Goal: Information Seeking & Learning: Learn about a topic

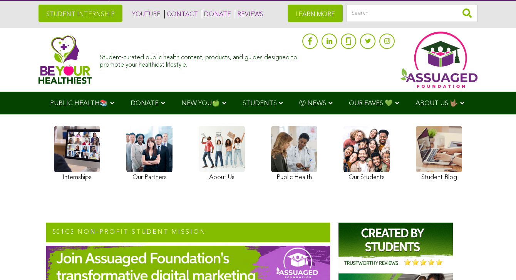
scroll to position [22, 0]
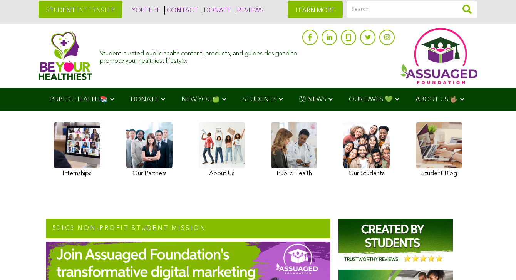
click at [227, 151] on link at bounding box center [222, 150] width 46 height 57
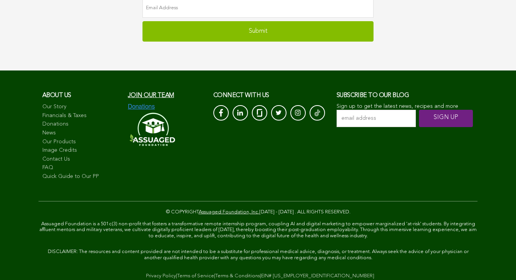
scroll to position [2391, 0]
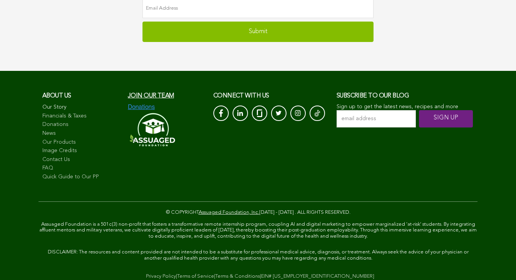
click at [49, 104] on link "Our Story" at bounding box center [81, 108] width 78 height 8
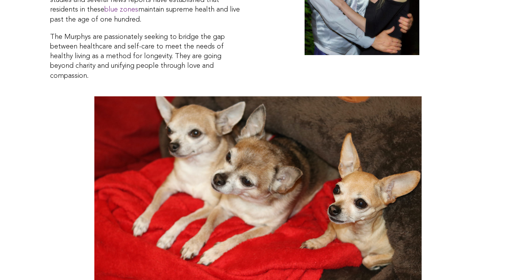
scroll to position [1685, 0]
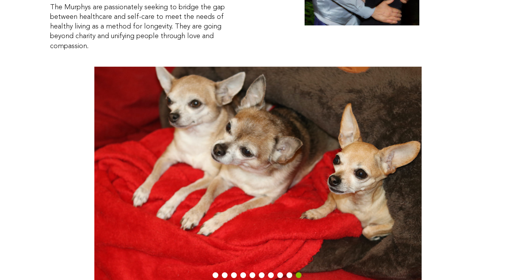
click at [215, 272] on button "1" at bounding box center [215, 275] width 6 height 6
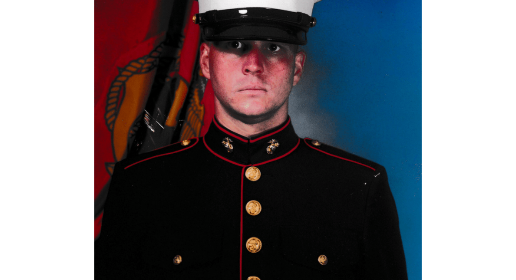
scroll to position [1814, 0]
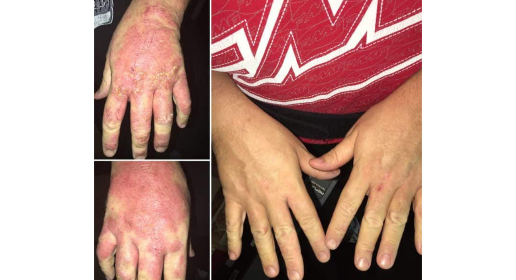
scroll to position [1757, 0]
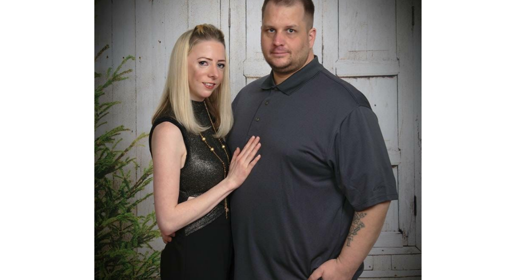
scroll to position [1829, 0]
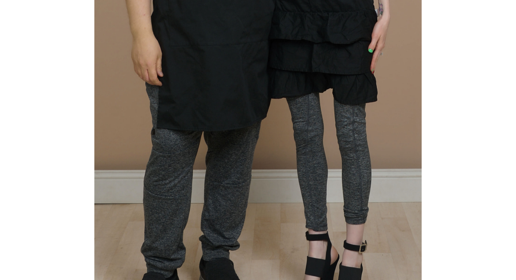
scroll to position [2072, 0]
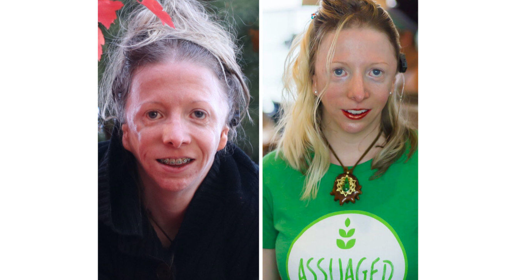
scroll to position [1766, 0]
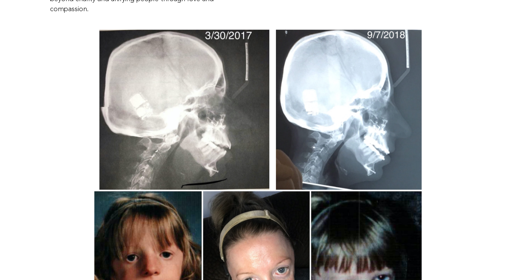
scroll to position [1776, 0]
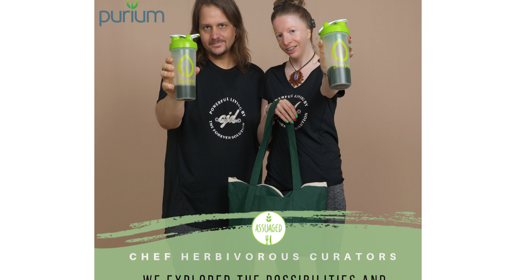
scroll to position [1783, 0]
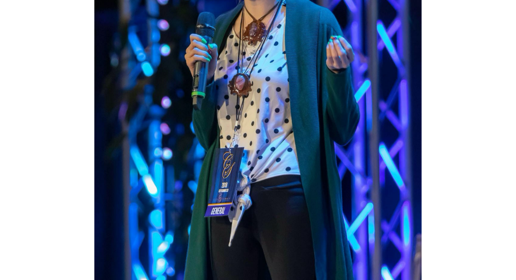
scroll to position [1933, 0]
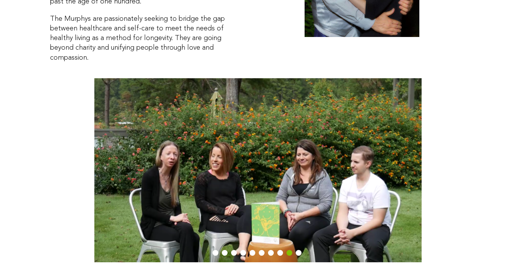
scroll to position [1672, 0]
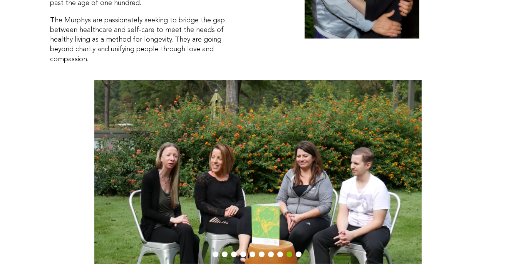
click at [299, 251] on button "10" at bounding box center [299, 254] width 6 height 6
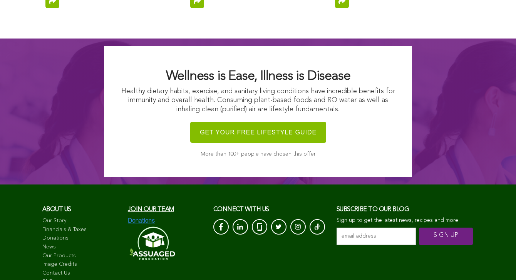
scroll to position [3049, 0]
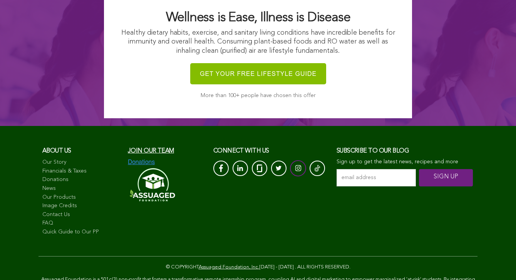
click at [298, 160] on link at bounding box center [298, 168] width 16 height 16
